Goal: Task Accomplishment & Management: Use online tool/utility

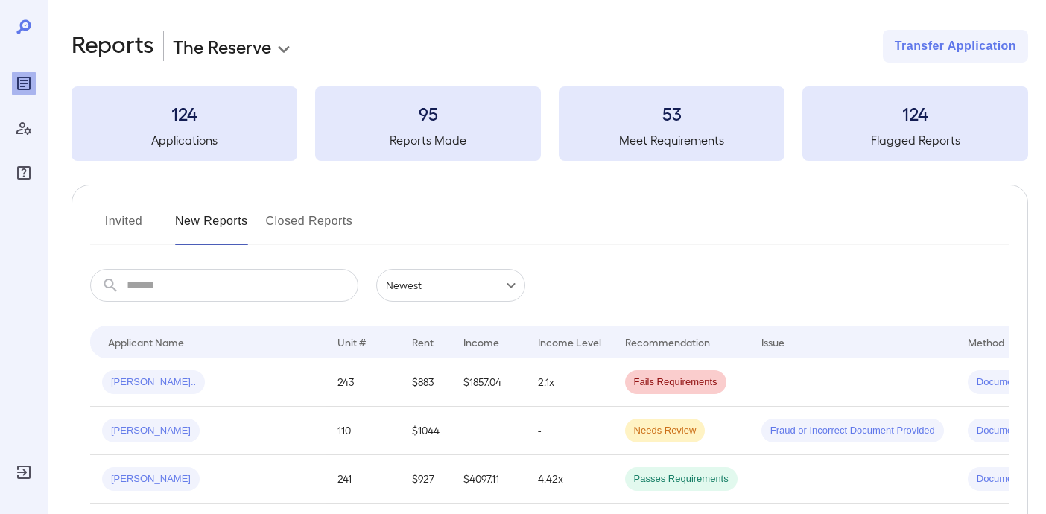
click at [240, 52] on body "**********" at bounding box center [523, 257] width 1046 height 514
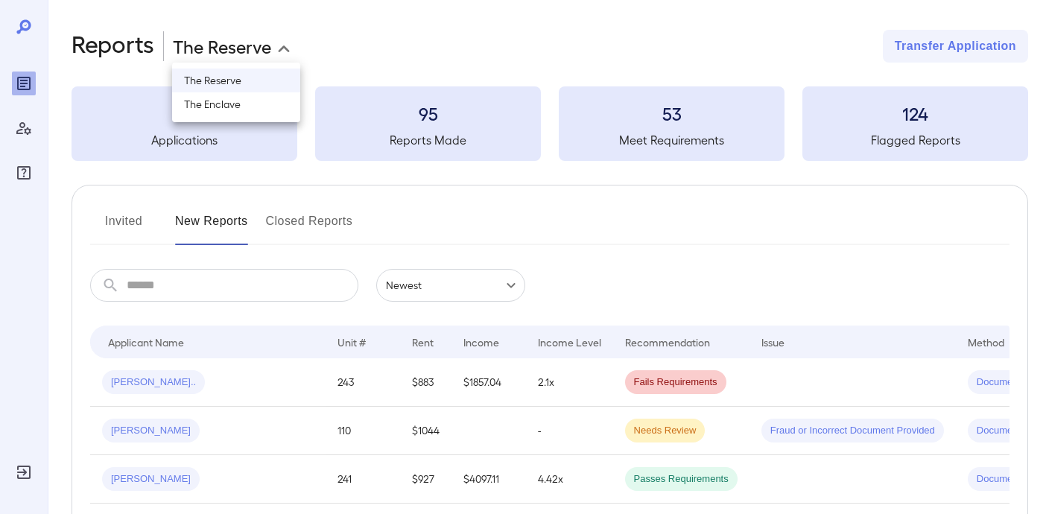
click at [238, 102] on li "The Enclave" at bounding box center [236, 104] width 128 height 24
type input "**********"
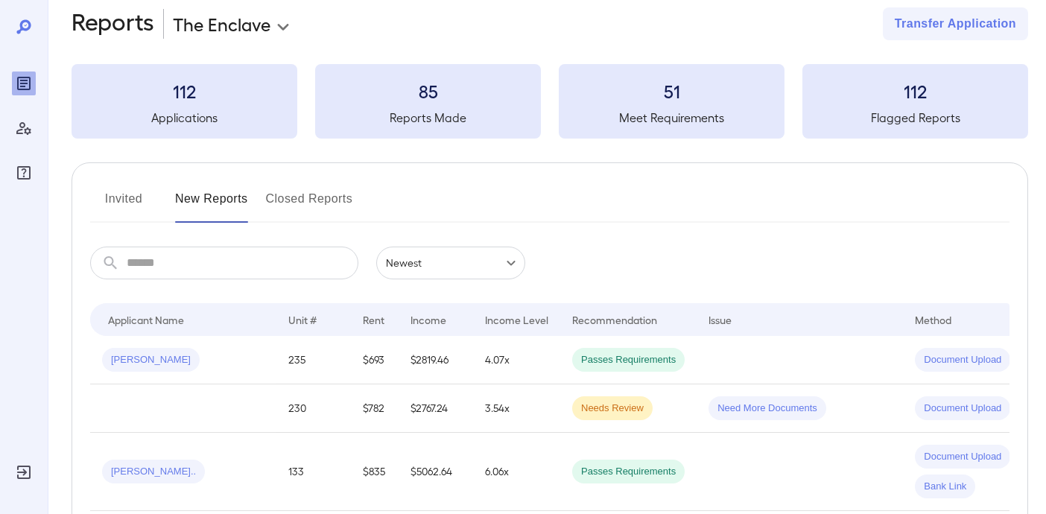
scroll to position [27, 0]
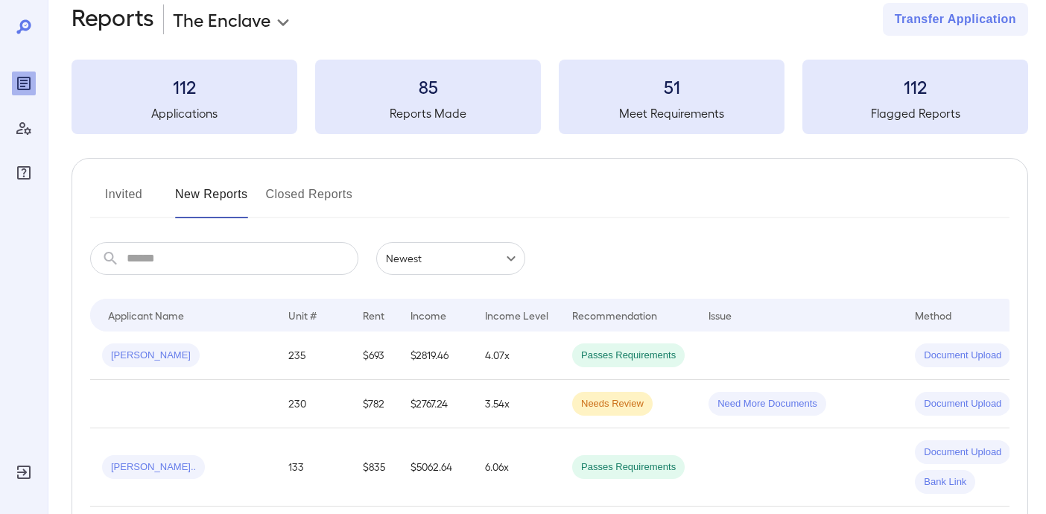
click at [109, 200] on button "Invited" at bounding box center [123, 201] width 67 height 36
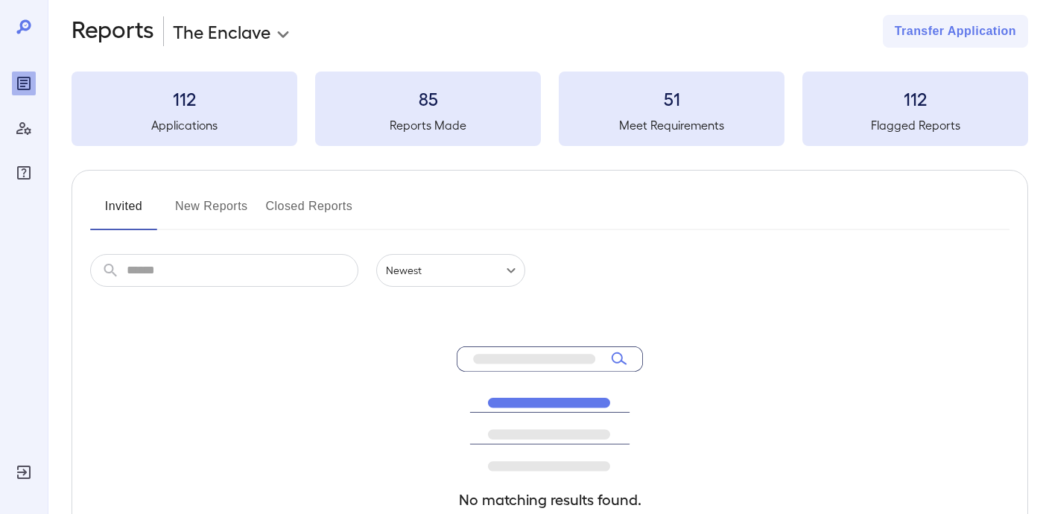
scroll to position [5, 0]
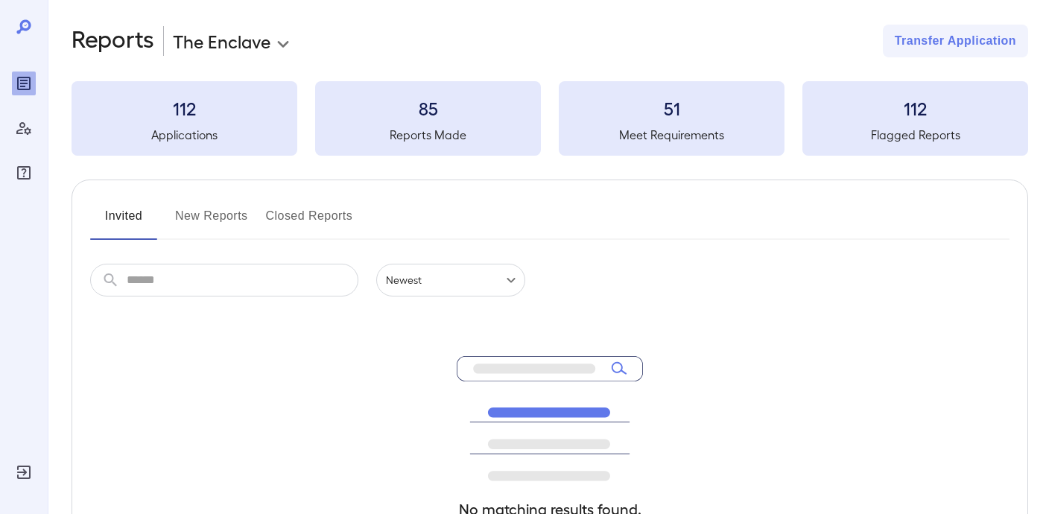
click at [206, 231] on button "New Reports" at bounding box center [211, 222] width 73 height 36
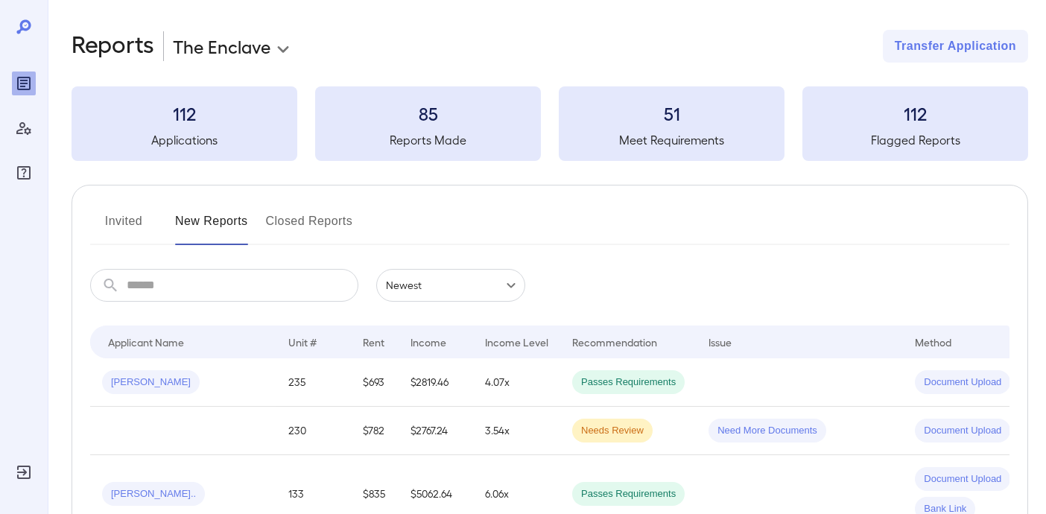
click at [226, 279] on input "text" at bounding box center [243, 285] width 232 height 33
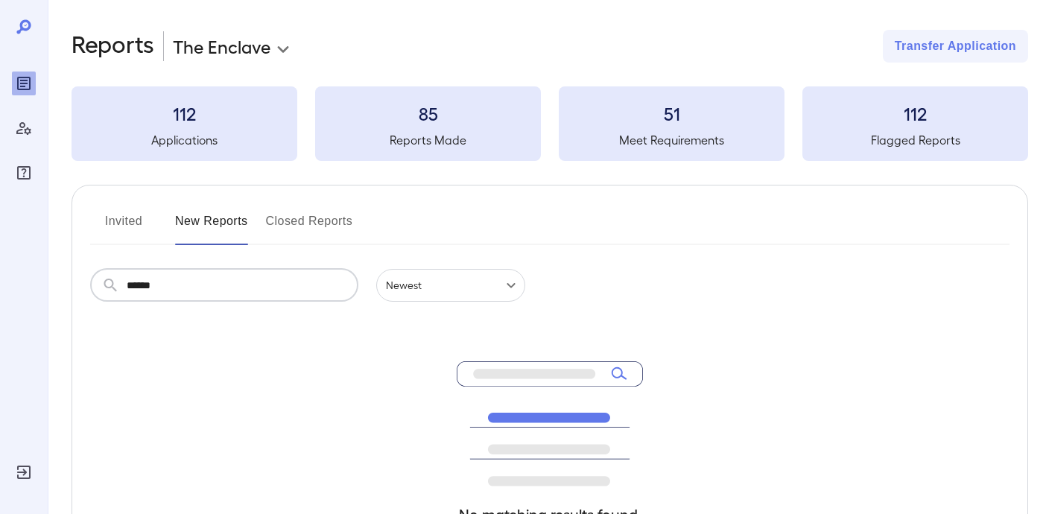
type input "******"
click at [121, 221] on button "Invited" at bounding box center [123, 227] width 67 height 36
click at [153, 282] on input "text" at bounding box center [243, 285] width 232 height 33
type input "*"
click at [201, 213] on button "New Reports" at bounding box center [211, 227] width 73 height 36
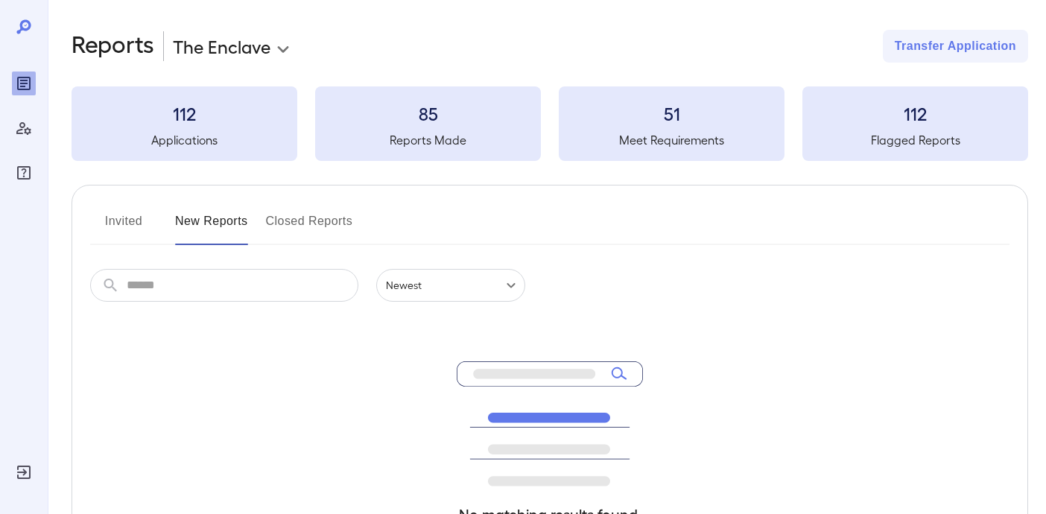
click at [297, 209] on button "Closed Reports" at bounding box center [309, 227] width 87 height 36
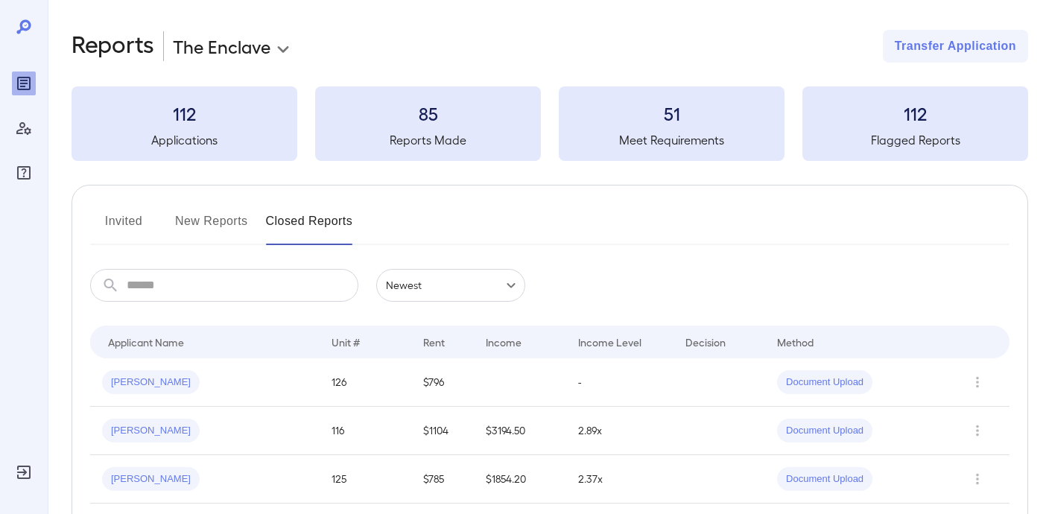
click at [215, 220] on button "New Reports" at bounding box center [211, 227] width 73 height 36
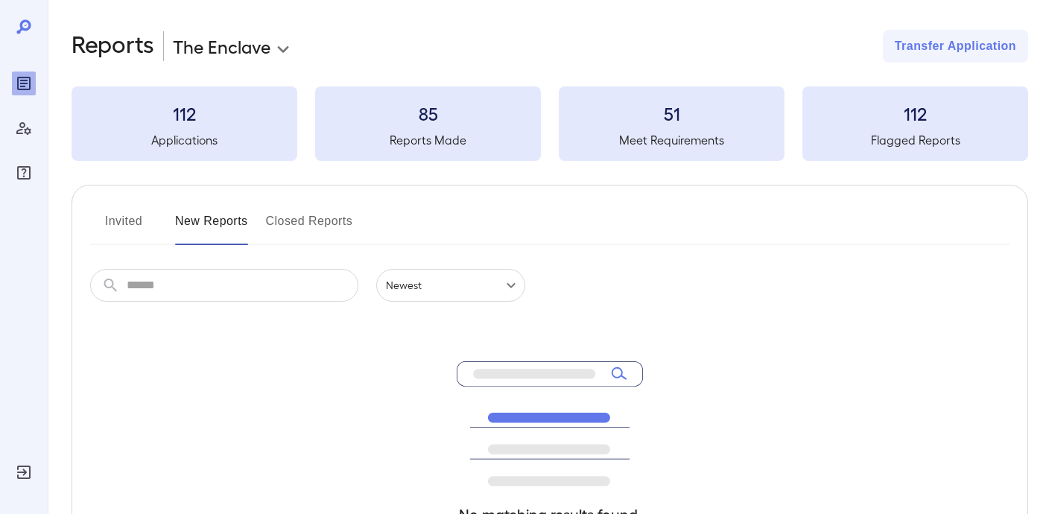
click at [305, 229] on button "Closed Reports" at bounding box center [309, 227] width 87 height 36
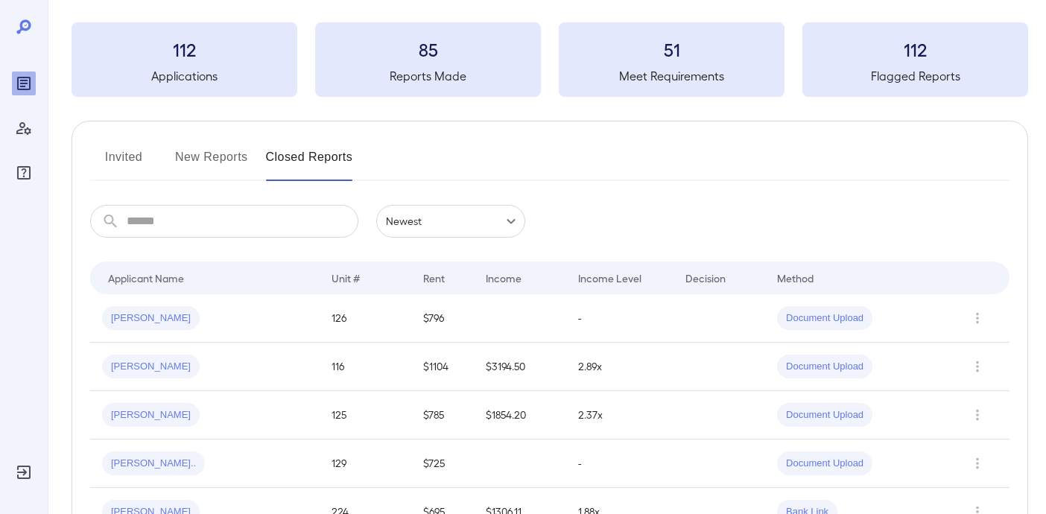
scroll to position [67, 0]
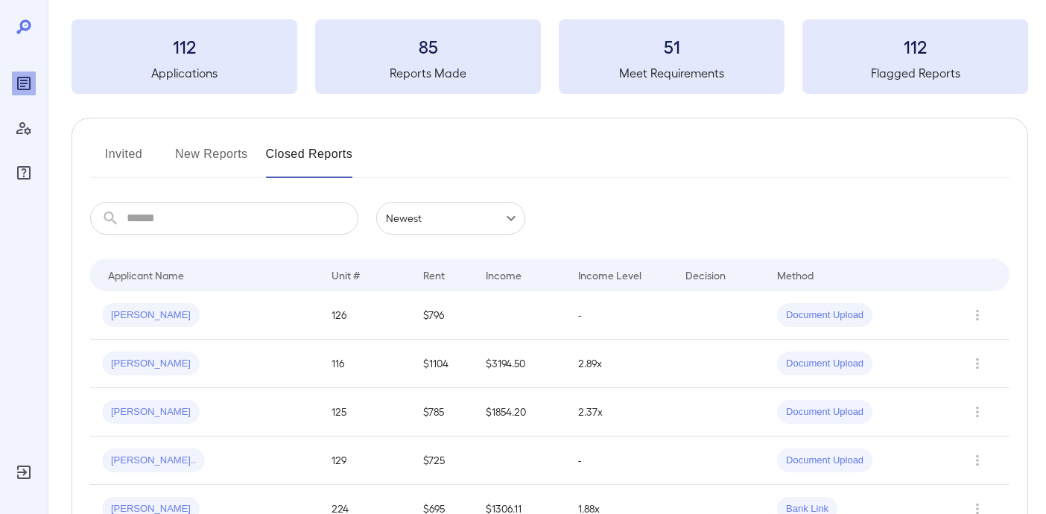
click at [220, 156] on button "New Reports" at bounding box center [211, 160] width 73 height 36
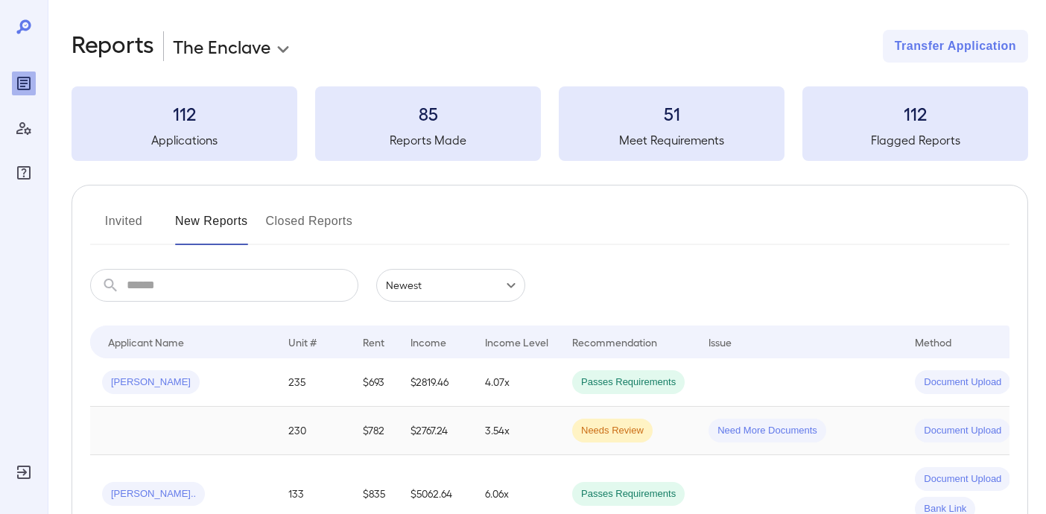
click at [399, 434] on td "$782" at bounding box center [375, 431] width 48 height 48
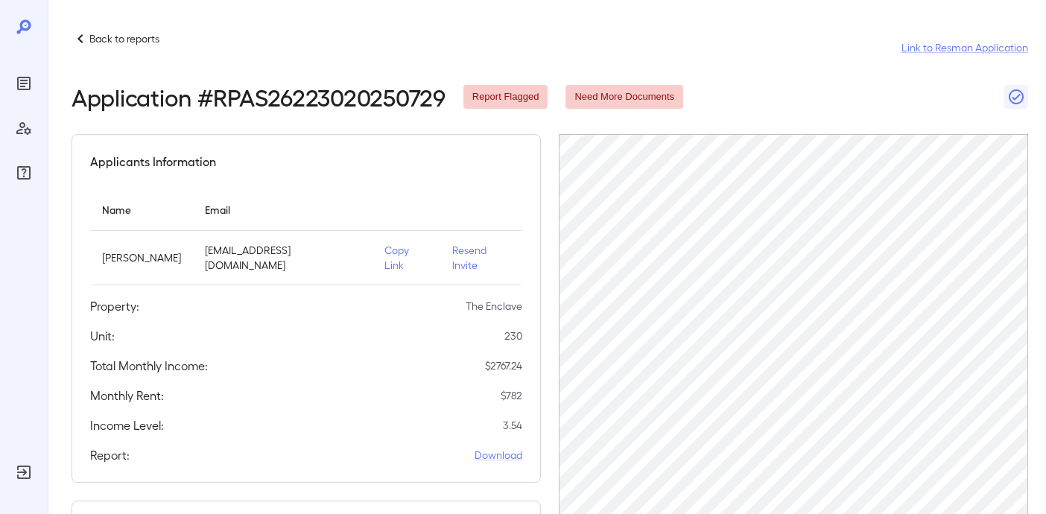
click at [93, 38] on p "Back to reports" at bounding box center [124, 38] width 70 height 15
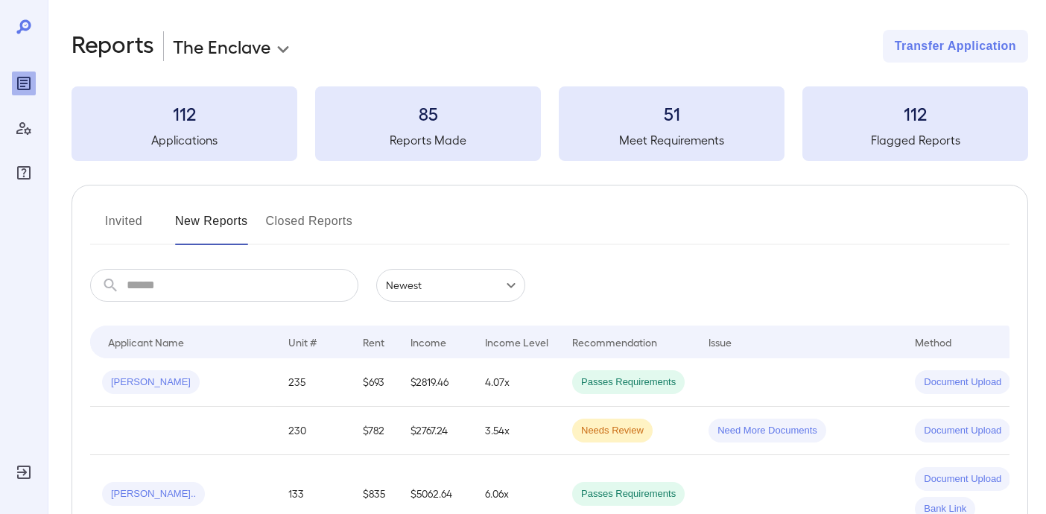
click at [129, 217] on button "Invited" at bounding box center [123, 227] width 67 height 36
click at [132, 219] on button "Invited" at bounding box center [123, 227] width 67 height 36
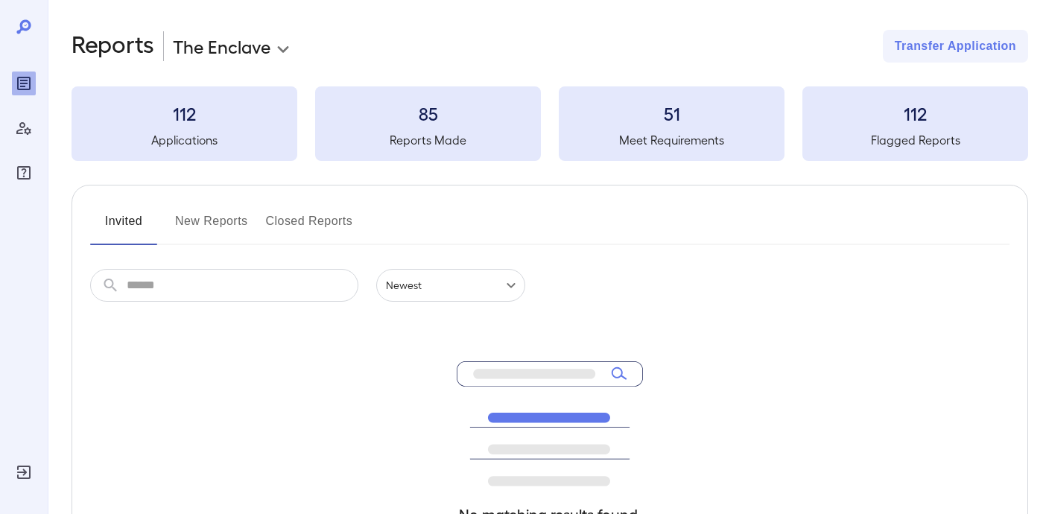
click at [215, 226] on button "New Reports" at bounding box center [211, 227] width 73 height 36
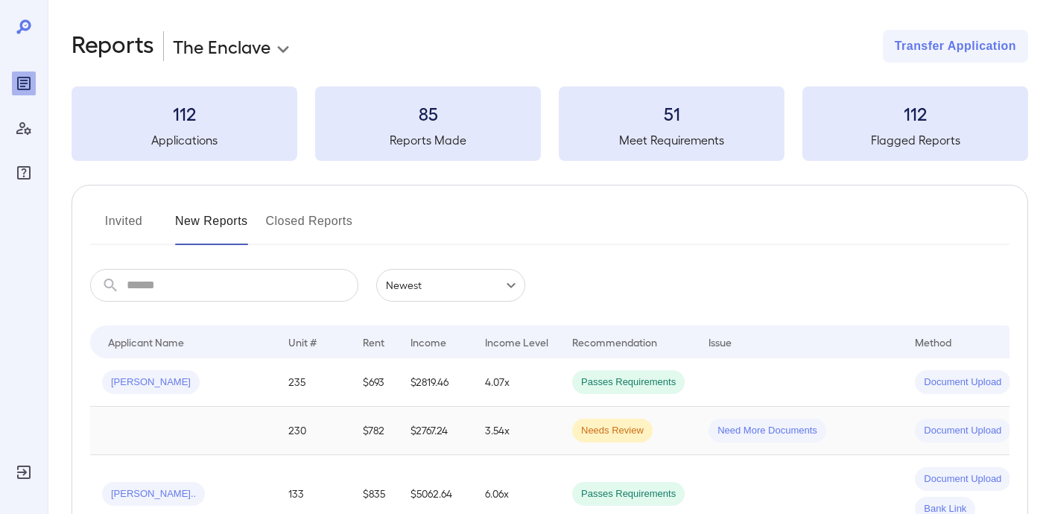
click at [187, 424] on td at bounding box center [183, 431] width 186 height 48
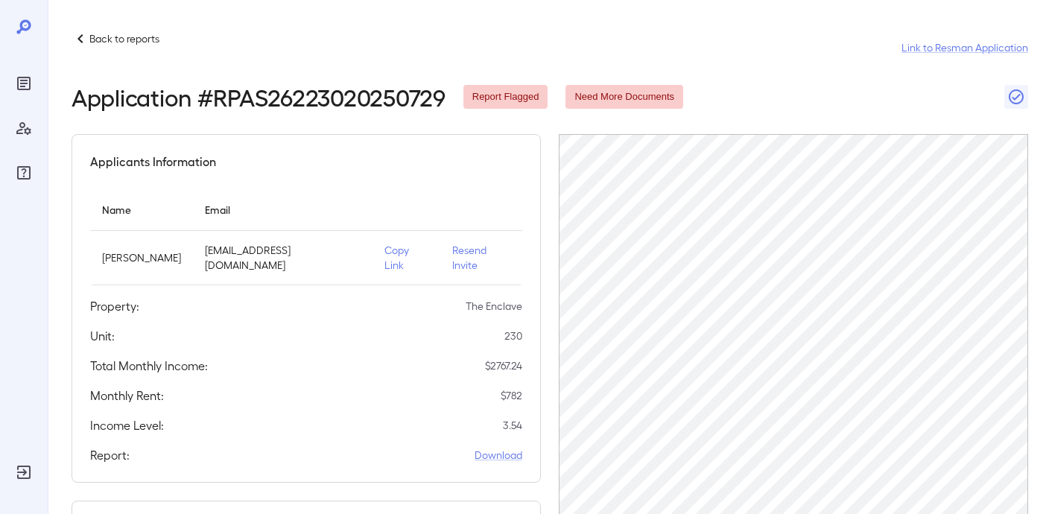
click at [116, 45] on p "Back to reports" at bounding box center [124, 38] width 70 height 15
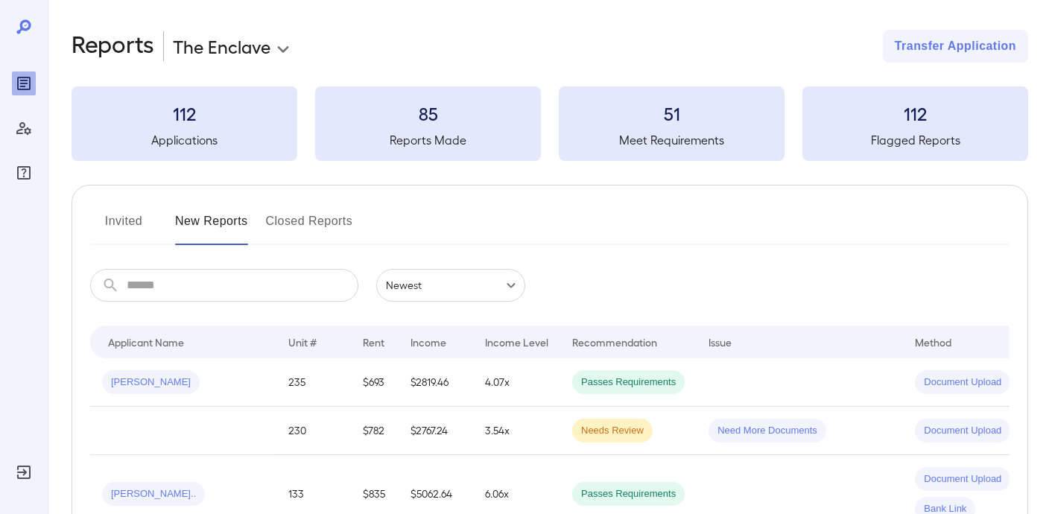
click at [103, 229] on button "Invited" at bounding box center [123, 227] width 67 height 36
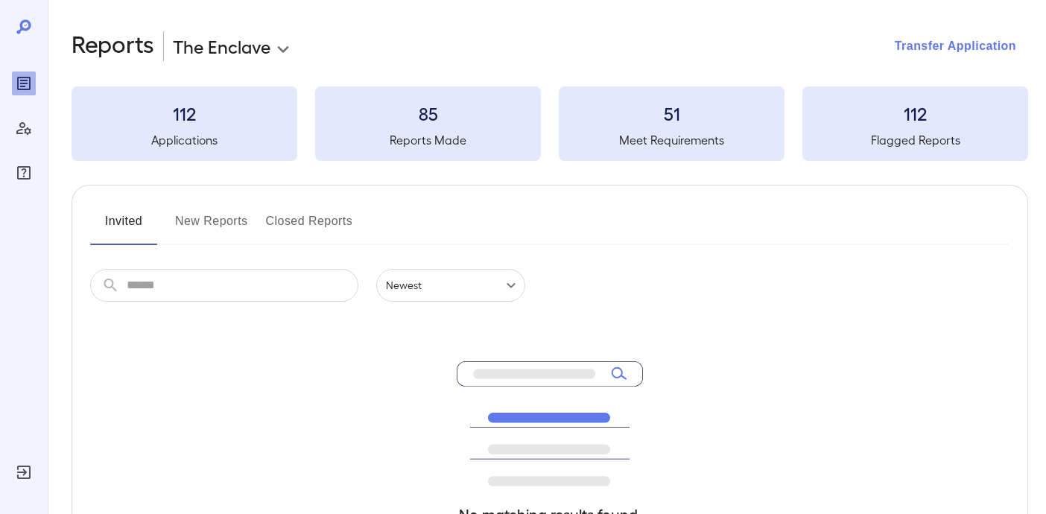
click at [928, 46] on button "Transfer Application" at bounding box center [955, 46] width 145 height 33
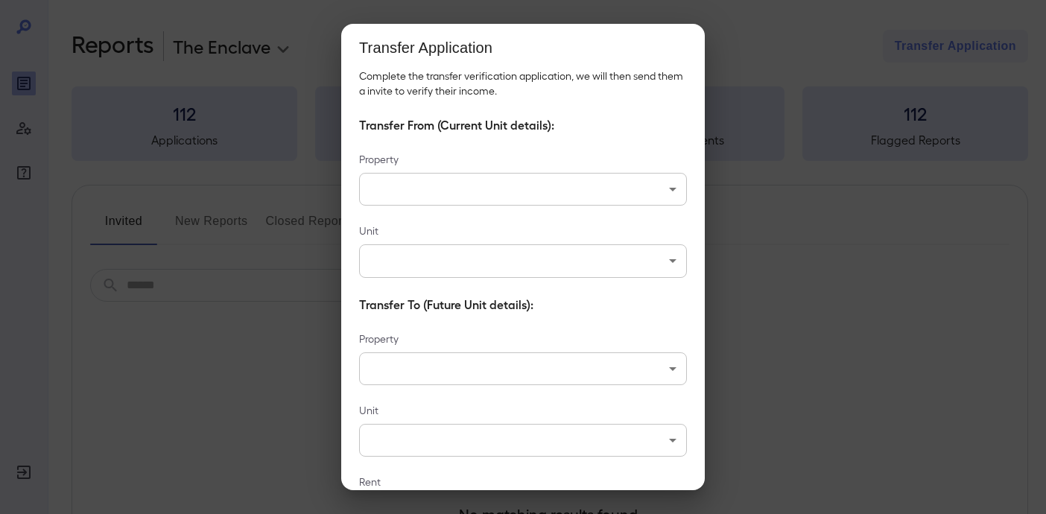
click at [573, 177] on body "**********" at bounding box center [523, 257] width 1046 height 514
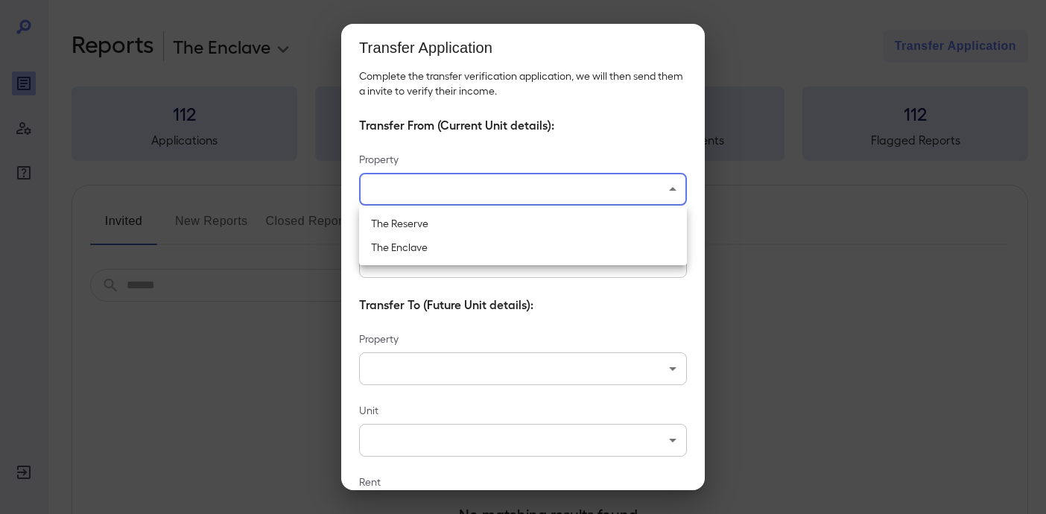
click at [162, 413] on div at bounding box center [523, 257] width 1046 height 514
click at [162, 413] on div "Transfer Application Complete the transfer verification application, we will th…" at bounding box center [523, 257] width 1046 height 514
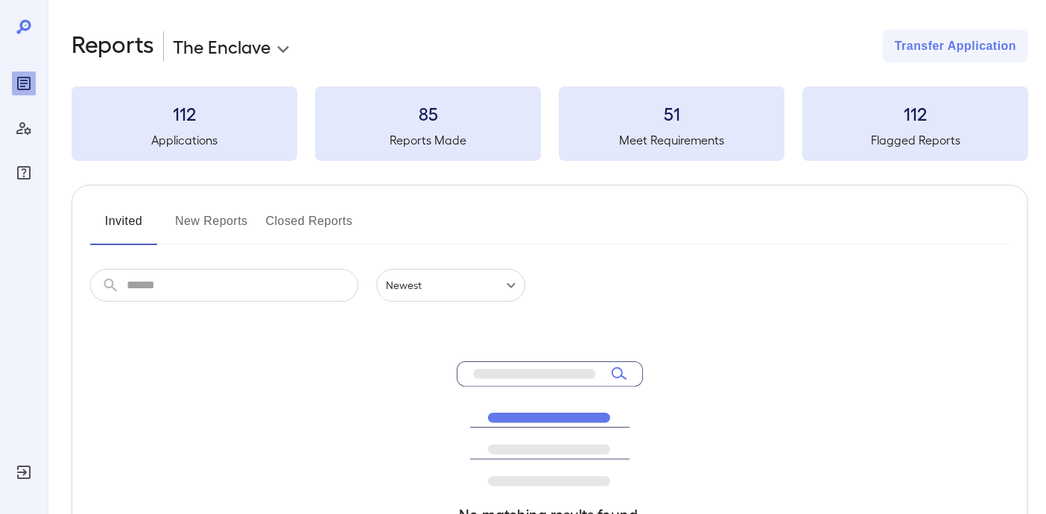
click at [197, 217] on button "New Reports" at bounding box center [211, 227] width 73 height 36
click at [307, 225] on button "Closed Reports" at bounding box center [309, 227] width 87 height 36
click at [218, 227] on button "New Reports" at bounding box center [211, 227] width 73 height 36
